Goal: Check status: Check status

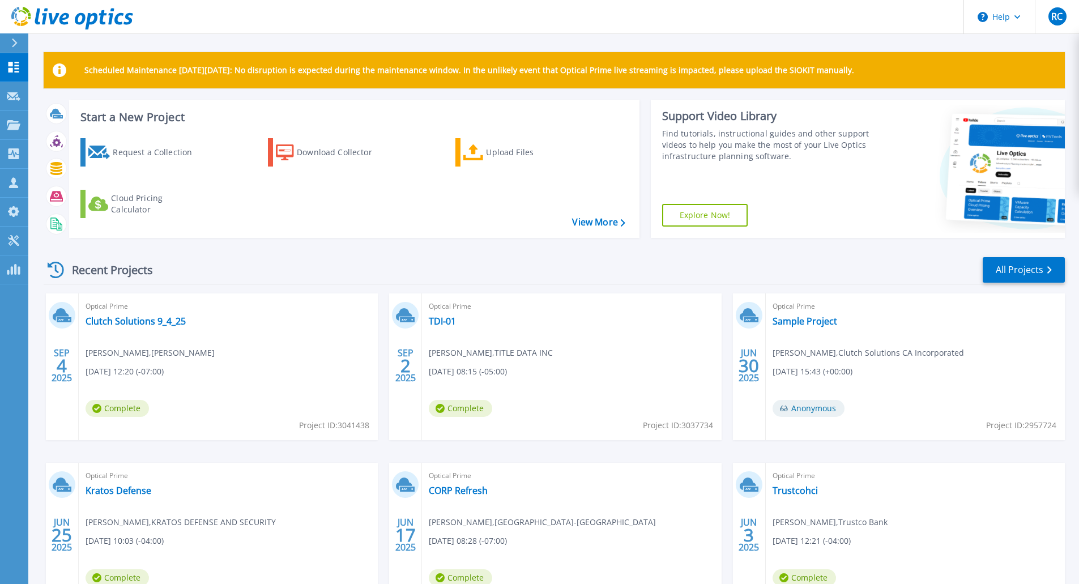
scroll to position [91, 0]
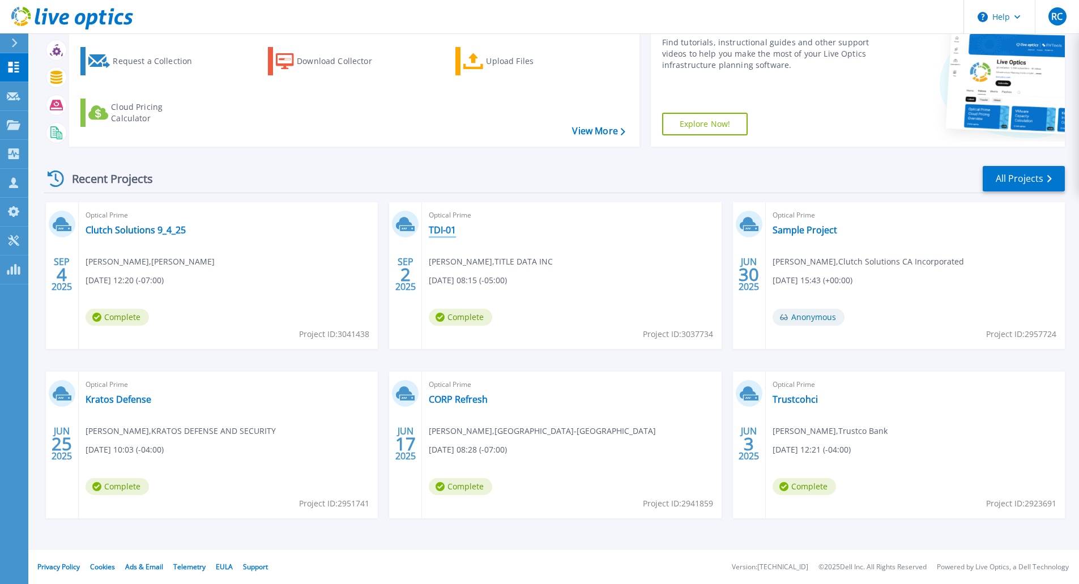
click at [447, 226] on link "TDI-01" at bounding box center [442, 229] width 27 height 11
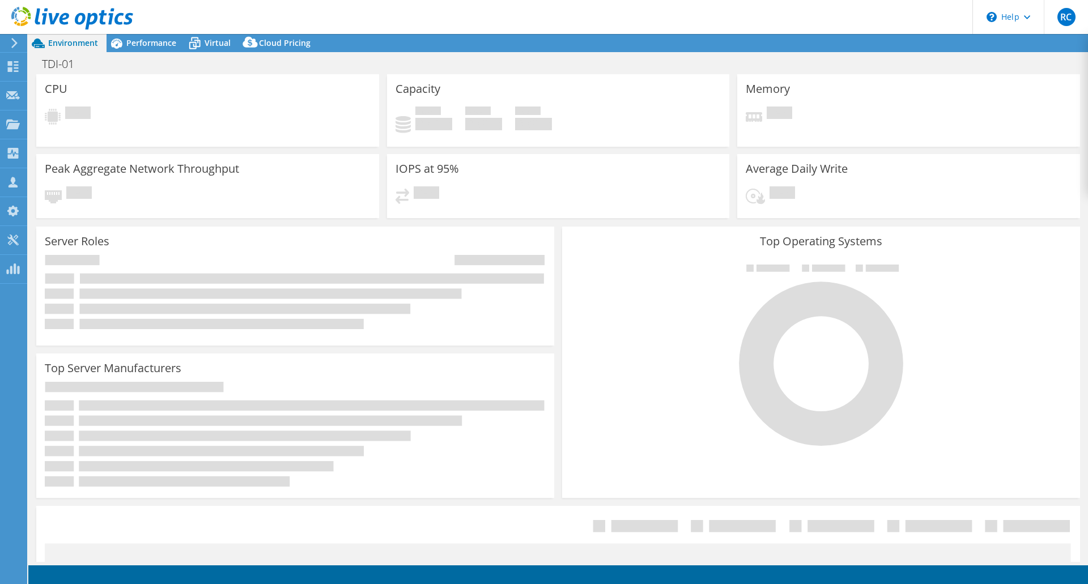
select select "USD"
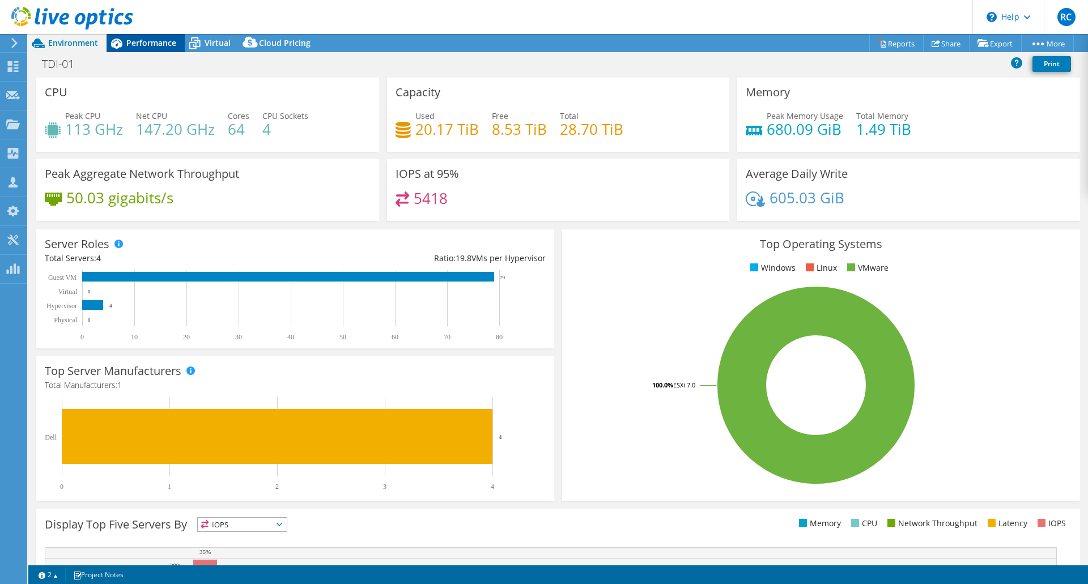
click at [169, 42] on span "Performance" at bounding box center [151, 42] width 50 height 11
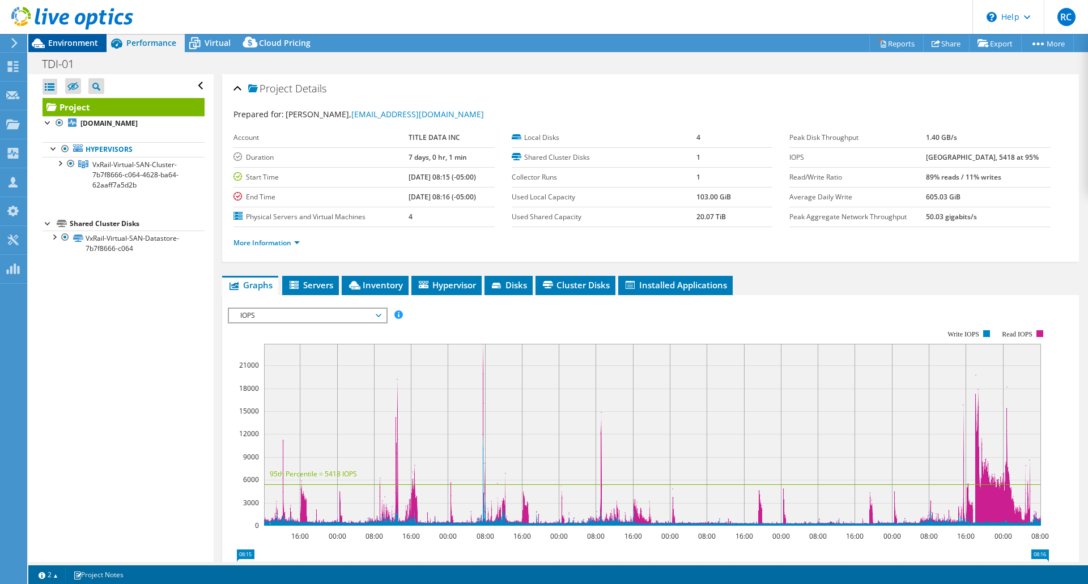
click at [74, 46] on span "Environment" at bounding box center [73, 42] width 50 height 11
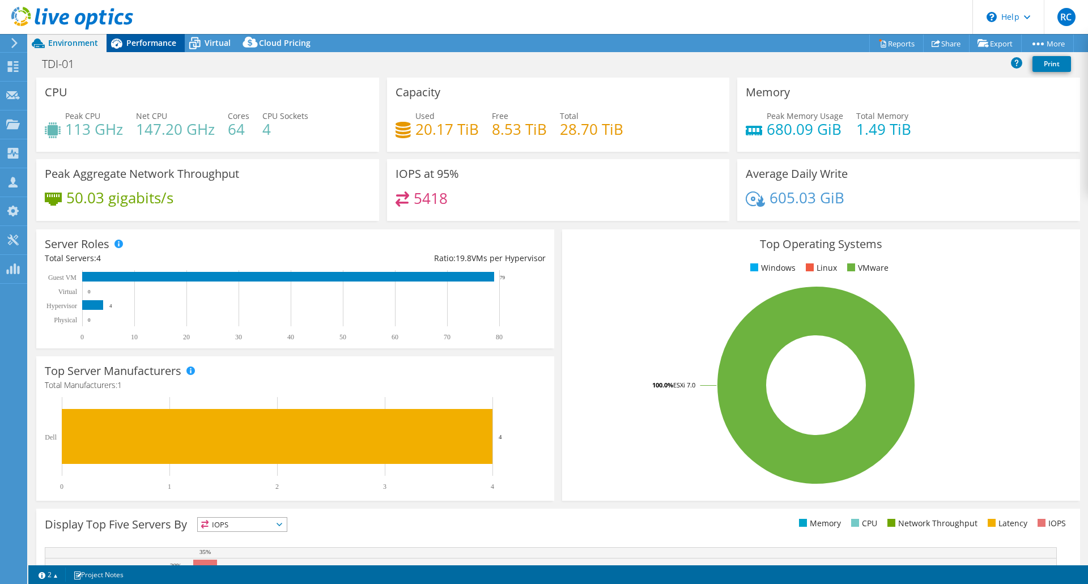
click at [123, 43] on icon at bounding box center [117, 43] width 20 height 20
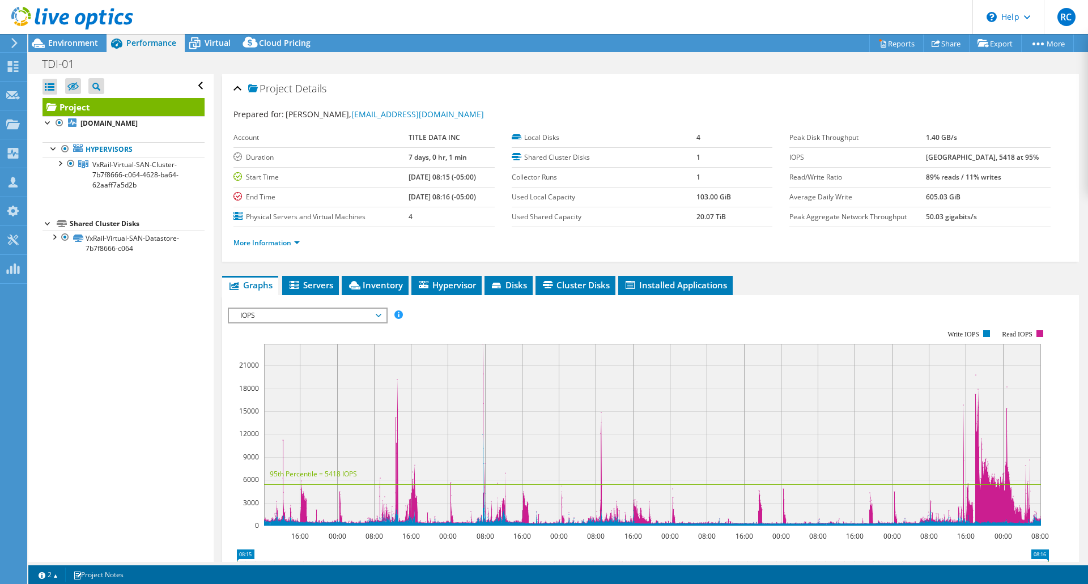
click at [341, 320] on span "IOPS" at bounding box center [308, 316] width 146 height 14
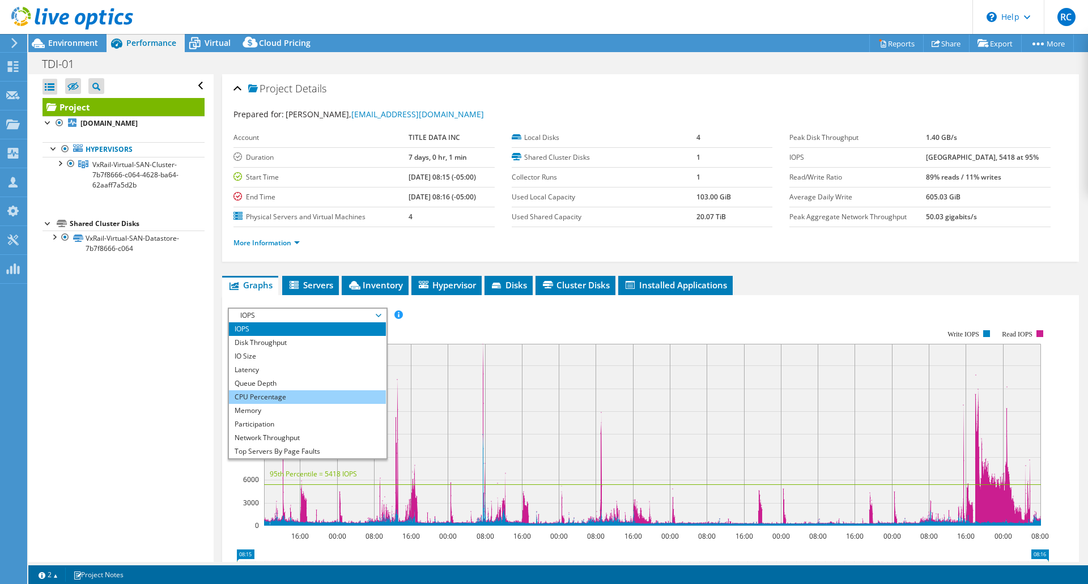
click at [332, 397] on li "CPU Percentage" at bounding box center [307, 397] width 157 height 14
